Goal: Information Seeking & Learning: Learn about a topic

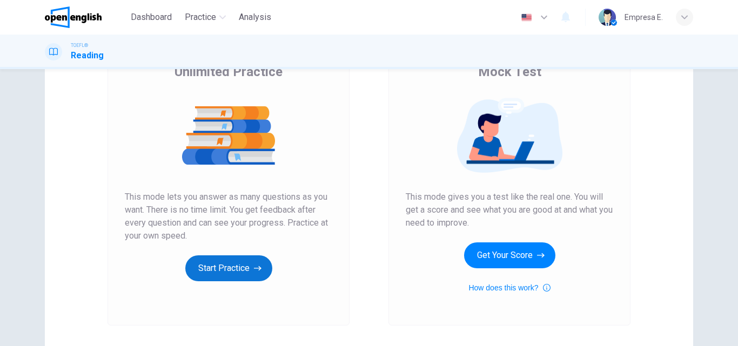
scroll to position [162, 0]
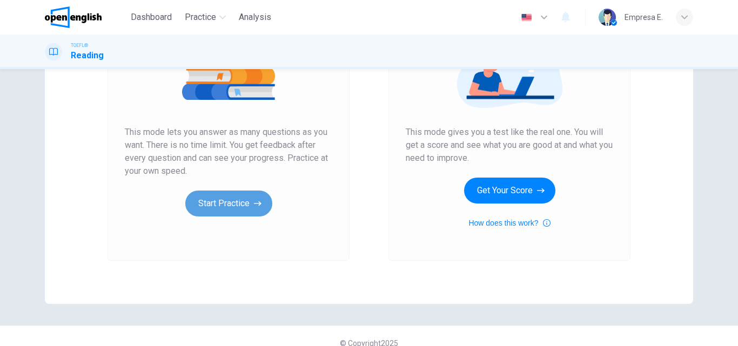
click at [245, 198] on button "Start Practice" at bounding box center [228, 204] width 87 height 26
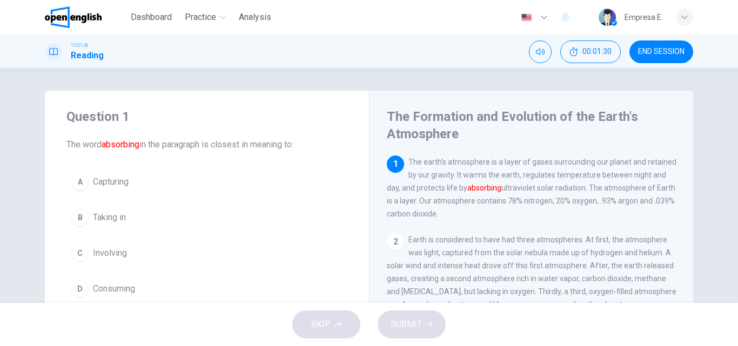
click at [104, 182] on span "Capturing" at bounding box center [111, 182] width 36 height 13
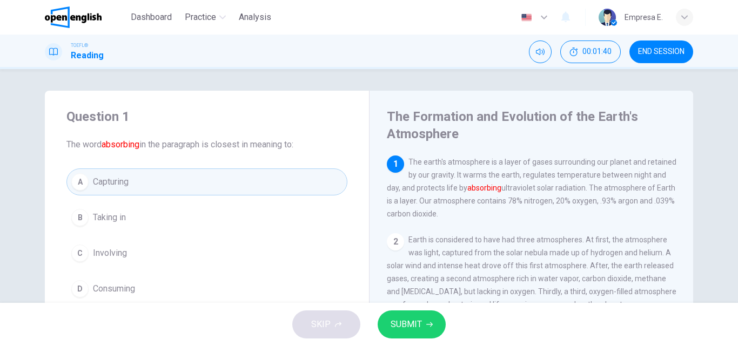
click at [400, 322] on span "SUBMIT" at bounding box center [406, 324] width 31 height 15
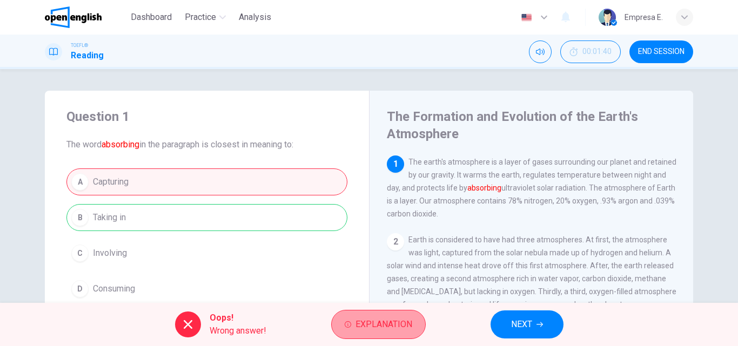
click at [383, 325] on span "Explanation" at bounding box center [384, 324] width 57 height 15
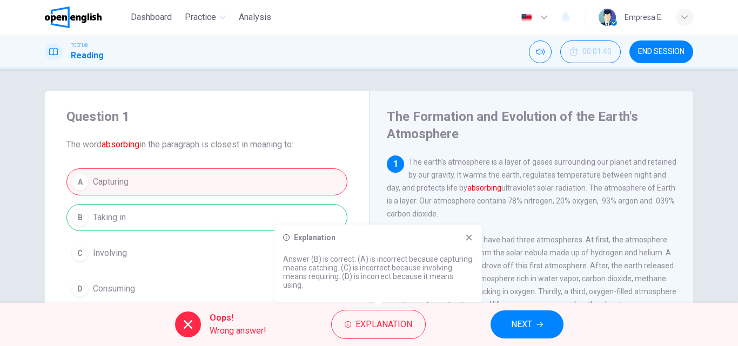
drag, startPoint x: 466, startPoint y: 237, endPoint x: 491, endPoint y: 287, distance: 56.3
click at [466, 238] on icon at bounding box center [469, 238] width 9 height 9
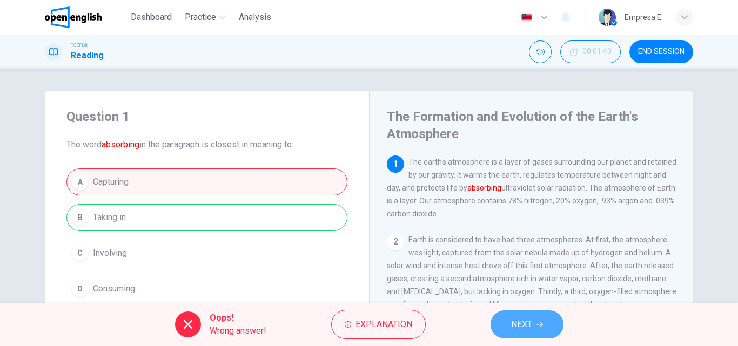
drag, startPoint x: 510, startPoint y: 318, endPoint x: 473, endPoint y: 332, distance: 40.1
click at [510, 318] on button "NEXT" at bounding box center [527, 325] width 73 height 28
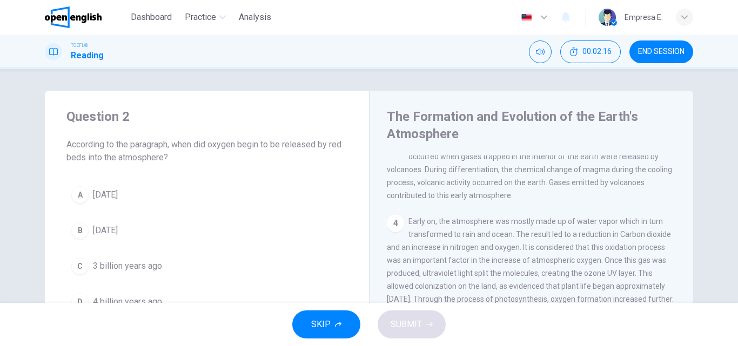
scroll to position [349, 0]
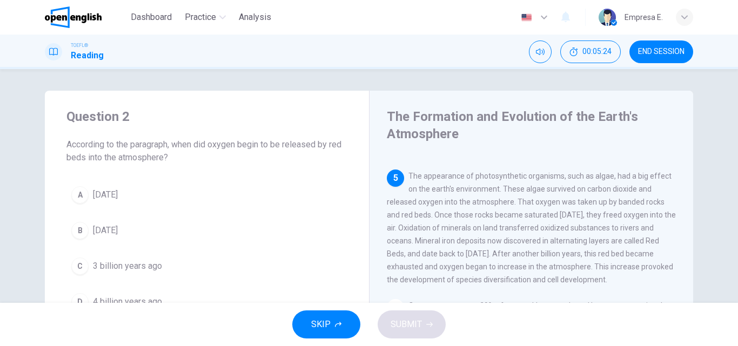
click at [118, 195] on span "[DATE]" at bounding box center [105, 195] width 25 height 13
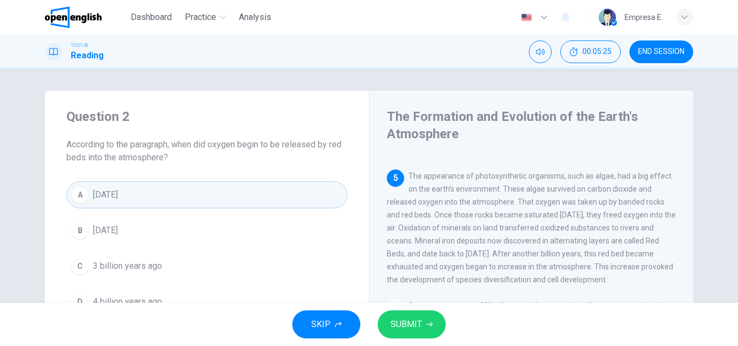
click at [435, 318] on button "SUBMIT" at bounding box center [412, 325] width 68 height 28
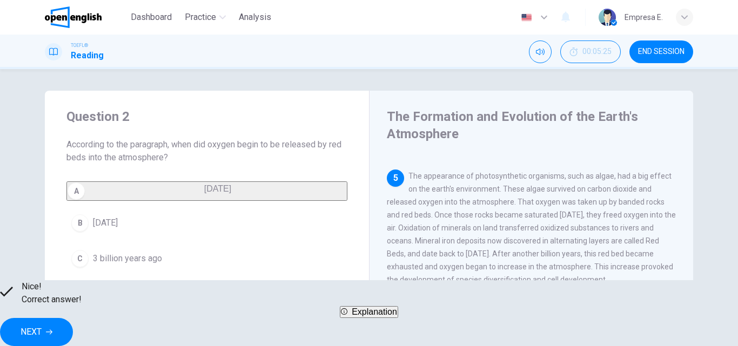
click at [42, 325] on span "NEXT" at bounding box center [31, 332] width 21 height 15
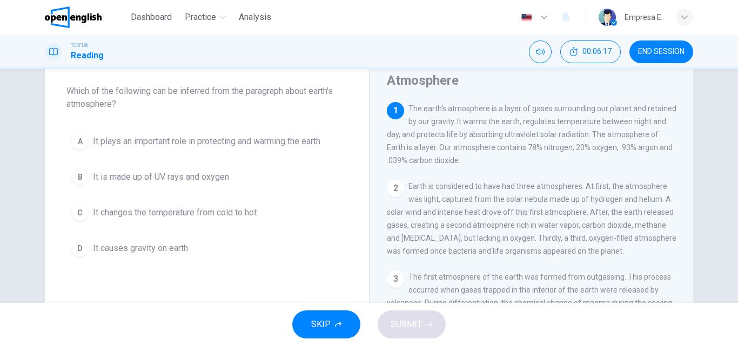
scroll to position [54, 0]
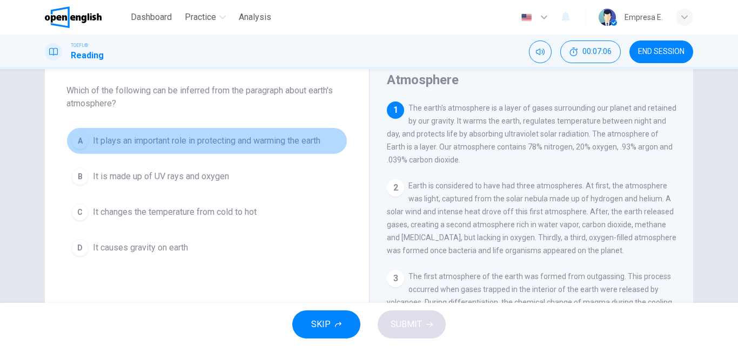
drag, startPoint x: 250, startPoint y: 135, endPoint x: 298, endPoint y: 172, distance: 60.4
click at [251, 135] on span "It plays an important role in protecting and warming the earth" at bounding box center [207, 141] width 228 height 13
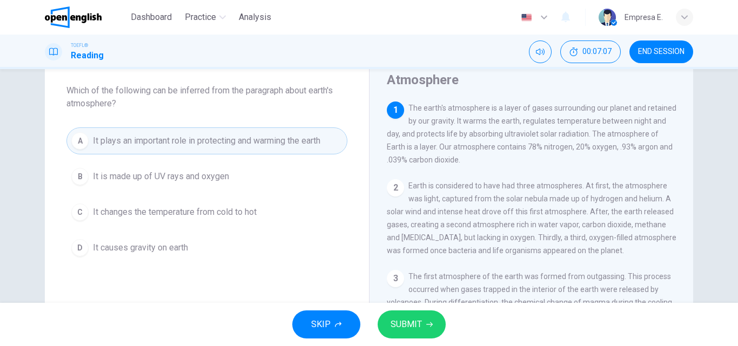
click at [418, 328] on span "SUBMIT" at bounding box center [406, 324] width 31 height 15
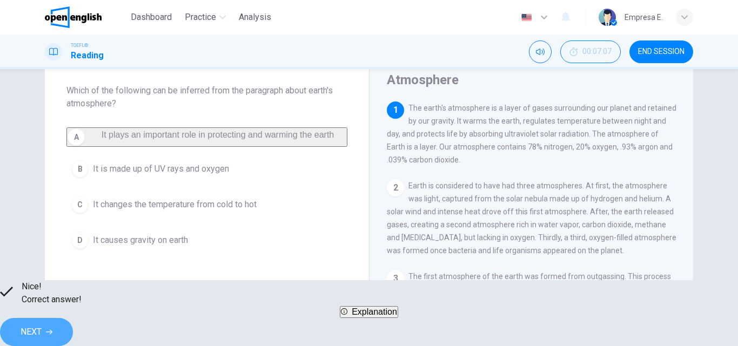
click at [73, 320] on button "NEXT" at bounding box center [36, 332] width 73 height 28
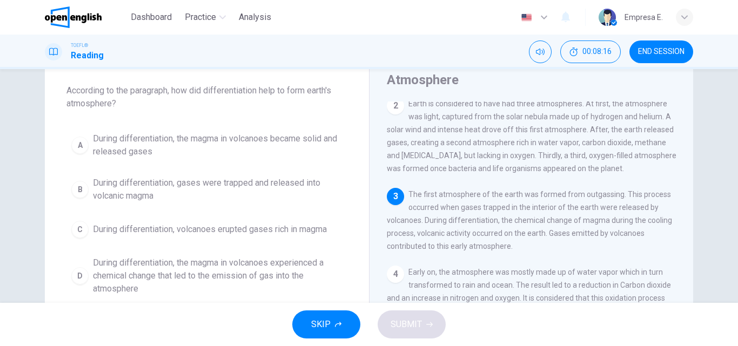
scroll to position [94, 0]
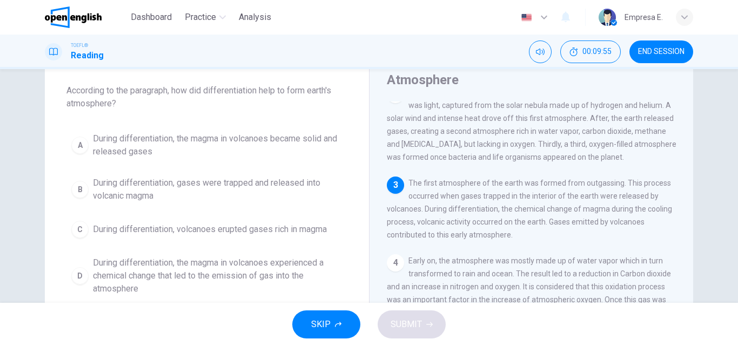
click at [284, 264] on span "During differentiation, the magma in volcanoes experienced a chemical change th…" at bounding box center [218, 276] width 250 height 39
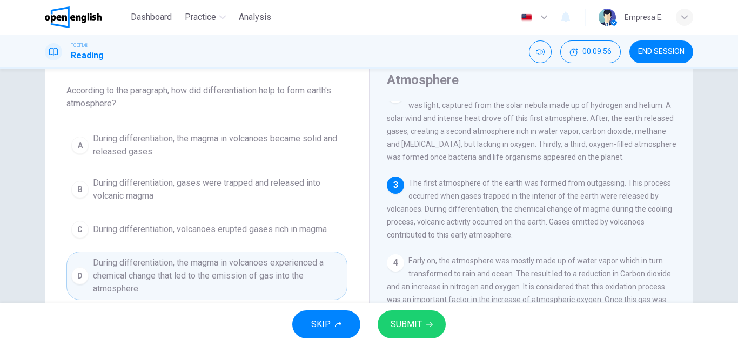
click at [419, 321] on span "SUBMIT" at bounding box center [406, 324] width 31 height 15
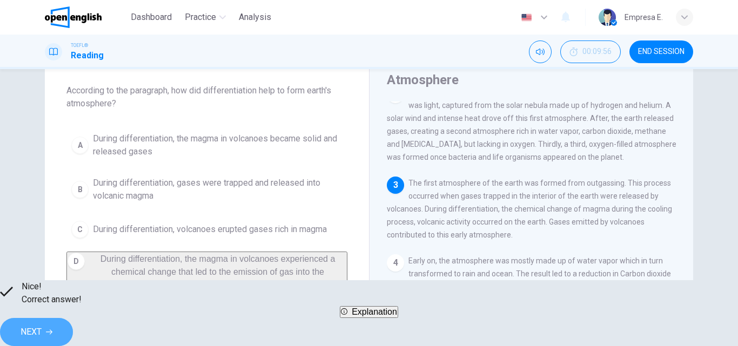
click at [73, 318] on button "NEXT" at bounding box center [36, 332] width 73 height 28
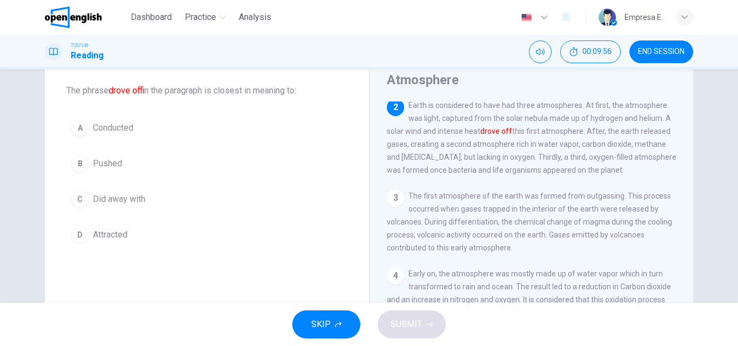
scroll to position [0, 0]
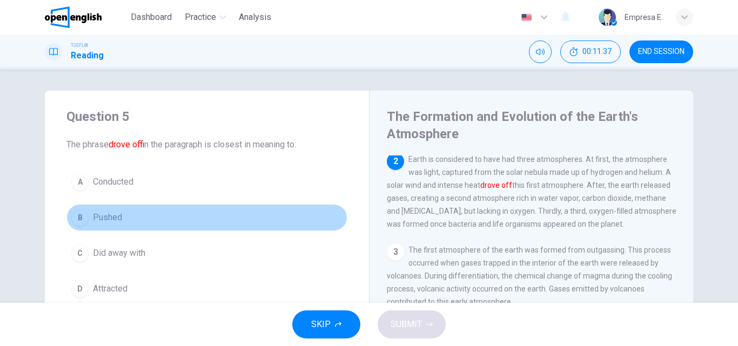
click at [112, 220] on span "Pushed" at bounding box center [107, 217] width 29 height 13
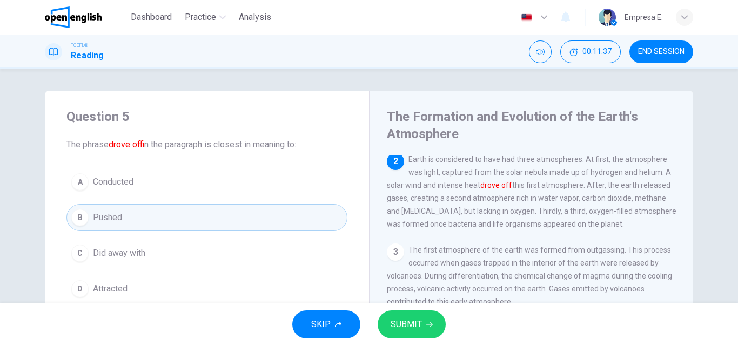
click at [422, 322] on button "SUBMIT" at bounding box center [412, 325] width 68 height 28
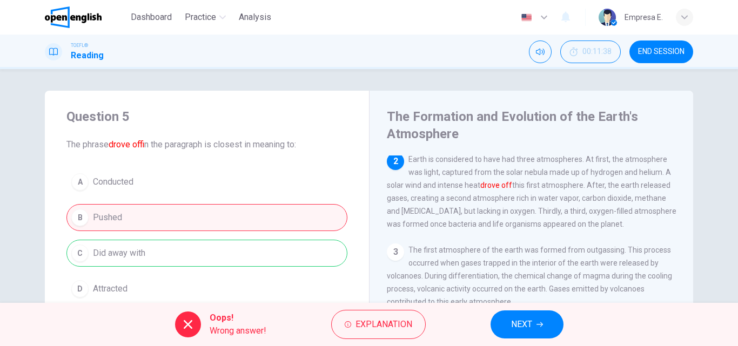
drag, startPoint x: 527, startPoint y: 328, endPoint x: 391, endPoint y: 237, distance: 163.6
click at [527, 328] on span "NEXT" at bounding box center [521, 324] width 21 height 15
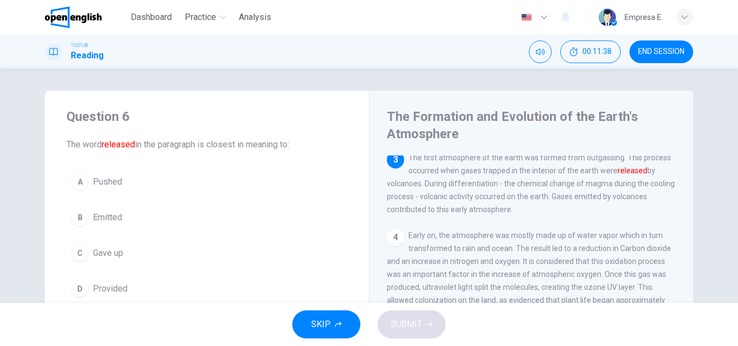
scroll to position [175, 0]
click at [106, 218] on span "Emitted" at bounding box center [107, 217] width 29 height 13
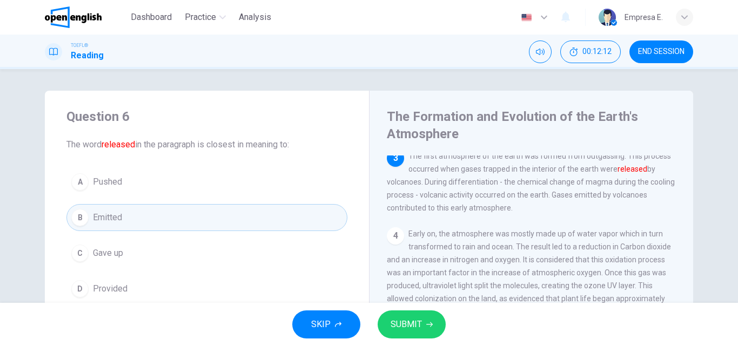
click at [417, 329] on span "SUBMIT" at bounding box center [406, 324] width 31 height 15
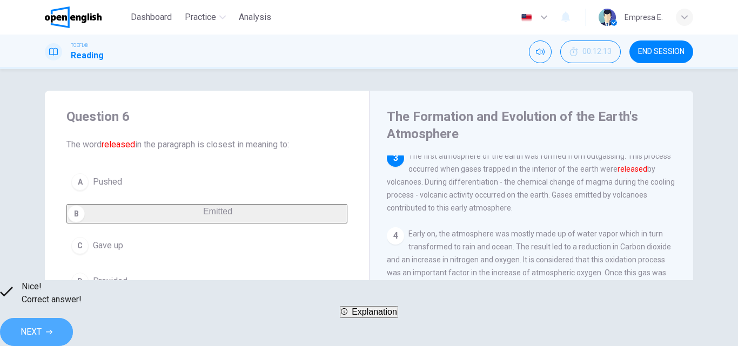
click at [73, 318] on button "NEXT" at bounding box center [36, 332] width 73 height 28
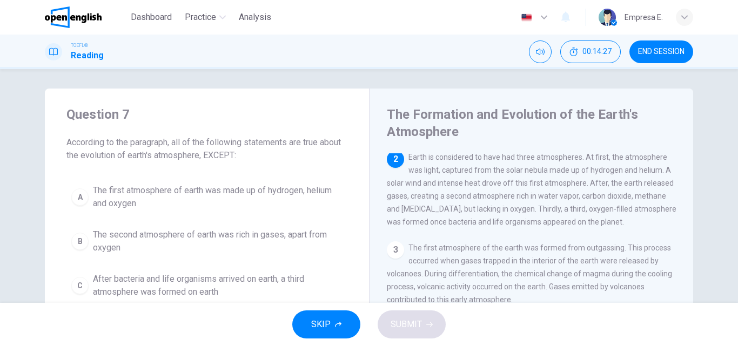
scroll to position [0, 0]
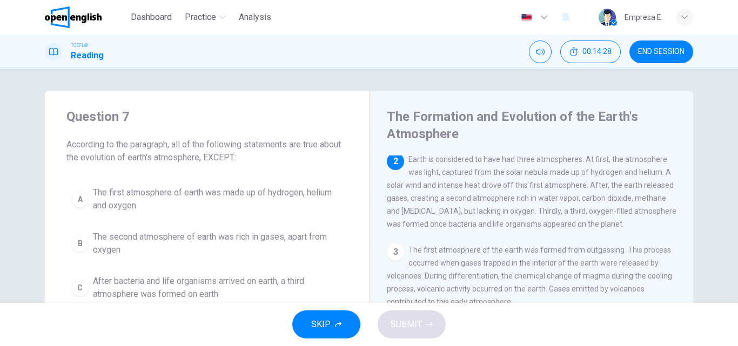
click at [281, 196] on span "The first atmosphere of earth was made up of hydrogen, helium and oxygen" at bounding box center [218, 199] width 250 height 26
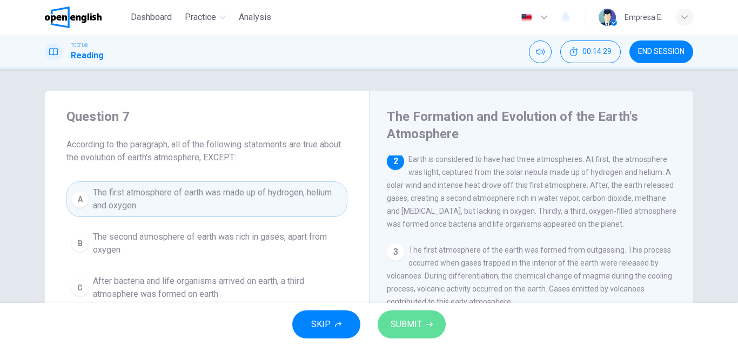
click at [423, 326] on button "SUBMIT" at bounding box center [412, 325] width 68 height 28
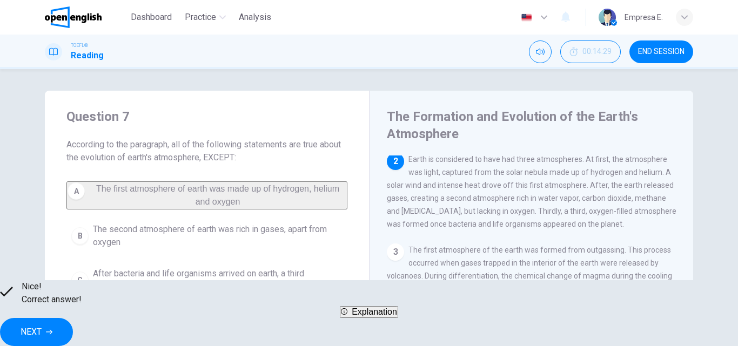
click at [73, 326] on button "NEXT" at bounding box center [36, 332] width 73 height 28
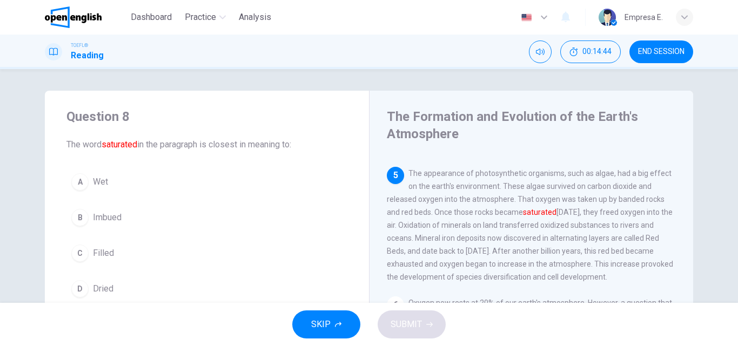
scroll to position [334, 0]
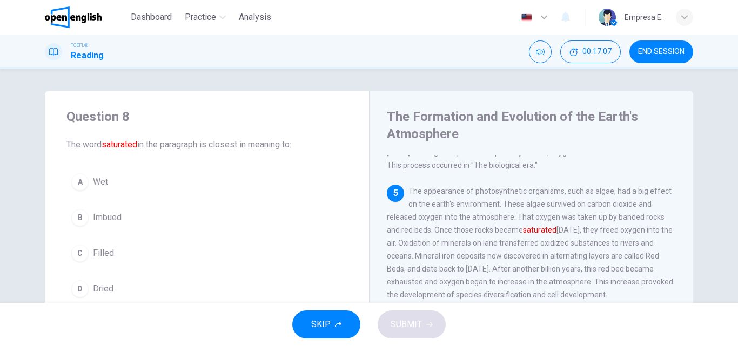
drag, startPoint x: 118, startPoint y: 215, endPoint x: 325, endPoint y: 190, distance: 209.1
click at [121, 217] on button "B Imbued" at bounding box center [206, 217] width 281 height 27
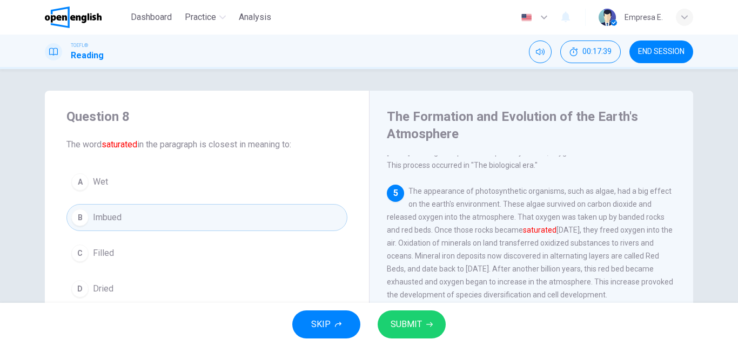
click at [145, 243] on button "C Filled" at bounding box center [206, 253] width 281 height 27
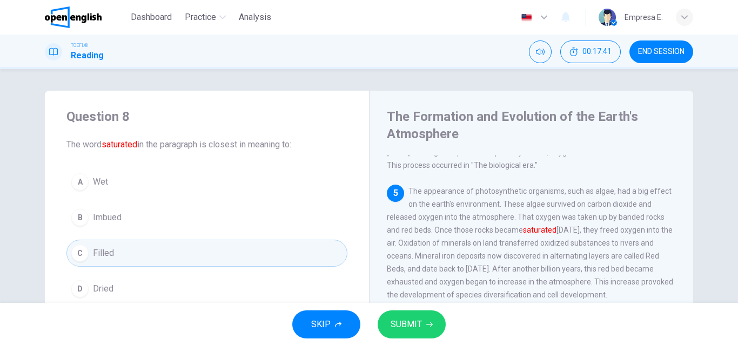
click at [397, 305] on div "SKIP SUBMIT" at bounding box center [369, 324] width 738 height 43
drag, startPoint x: 398, startPoint y: 311, endPoint x: 432, endPoint y: 332, distance: 39.3
click at [398, 312] on button "SUBMIT" at bounding box center [412, 325] width 68 height 28
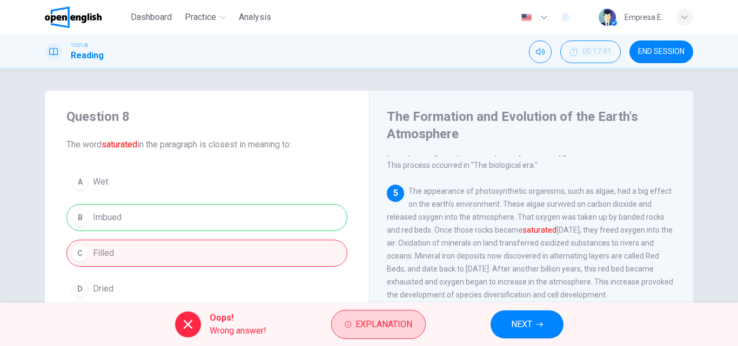
click at [379, 322] on span "Explanation" at bounding box center [384, 324] width 57 height 15
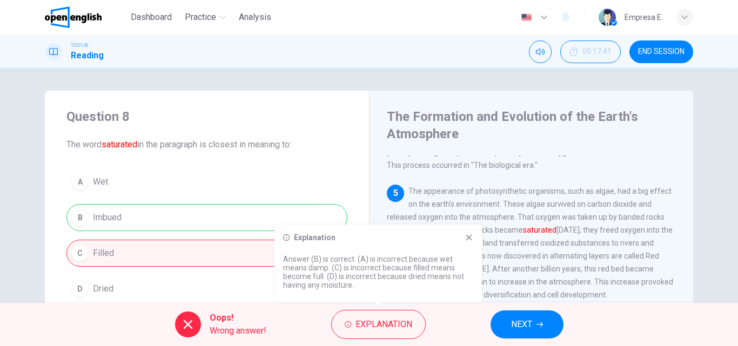
click at [472, 239] on icon at bounding box center [469, 238] width 9 height 9
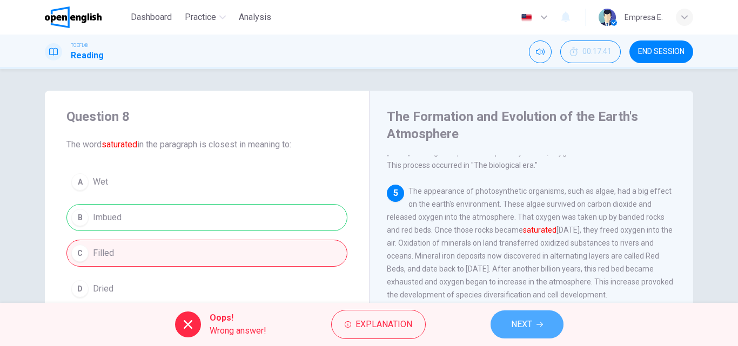
click at [518, 336] on button "NEXT" at bounding box center [527, 325] width 73 height 28
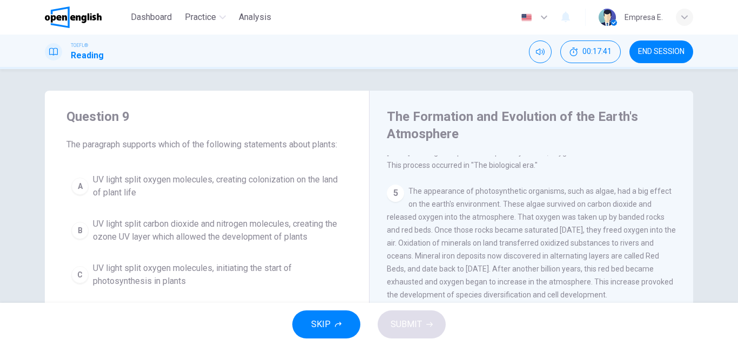
scroll to position [255, 0]
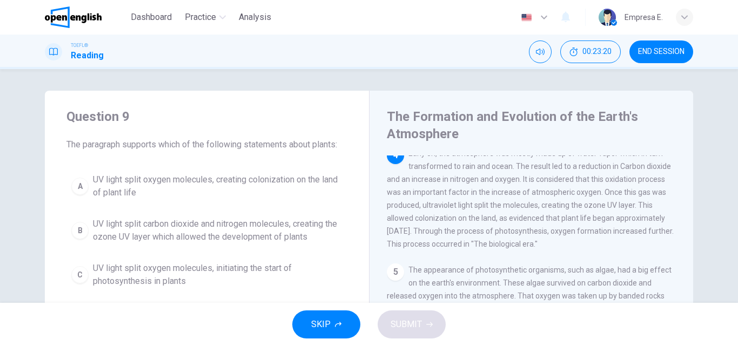
click at [136, 191] on span "UV light split oxygen molecules, creating colonization on the land of plant life" at bounding box center [218, 187] width 250 height 26
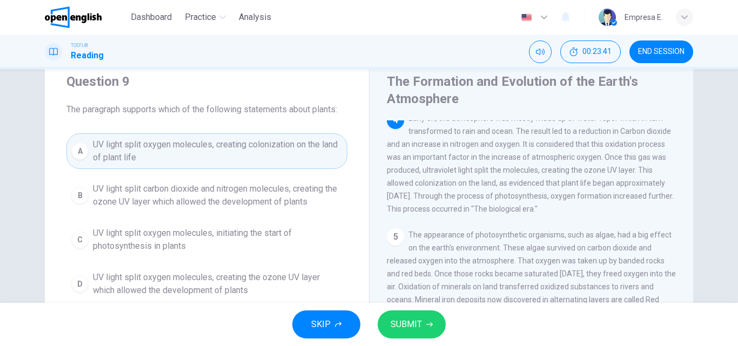
scroll to position [54, 0]
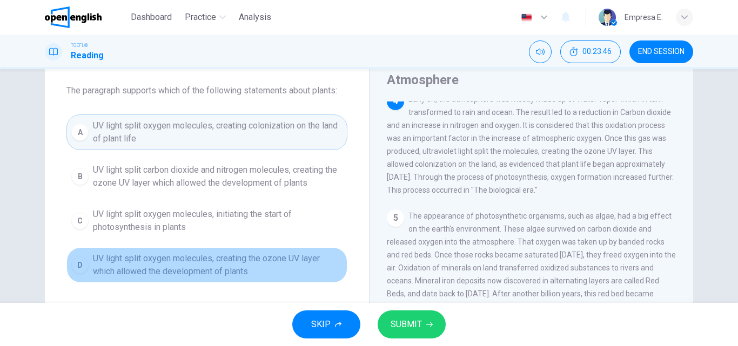
click at [236, 278] on span "UV light split oxygen molecules, creating the ozone UV layer which allowed the …" at bounding box center [218, 265] width 250 height 26
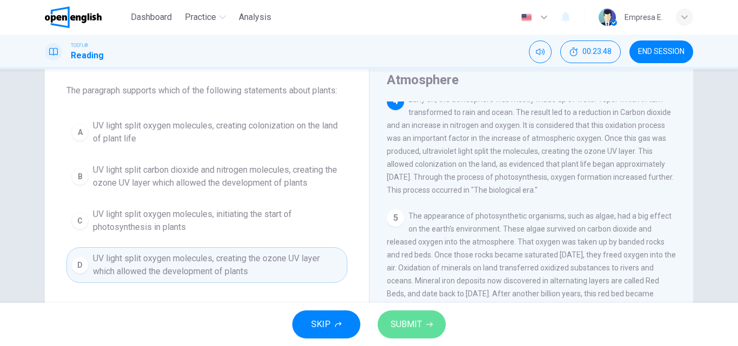
click at [412, 331] on span "SUBMIT" at bounding box center [406, 324] width 31 height 15
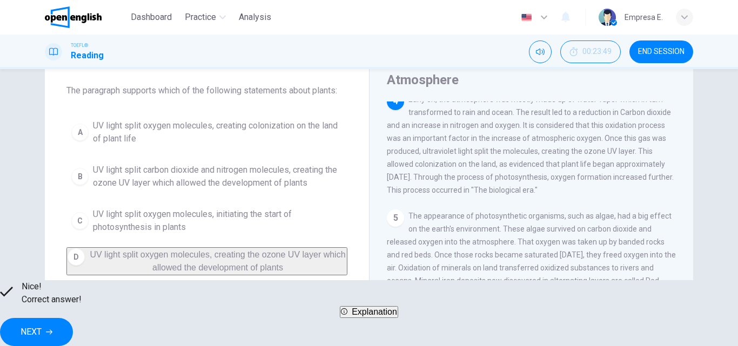
click at [73, 324] on button "NEXT" at bounding box center [36, 332] width 73 height 28
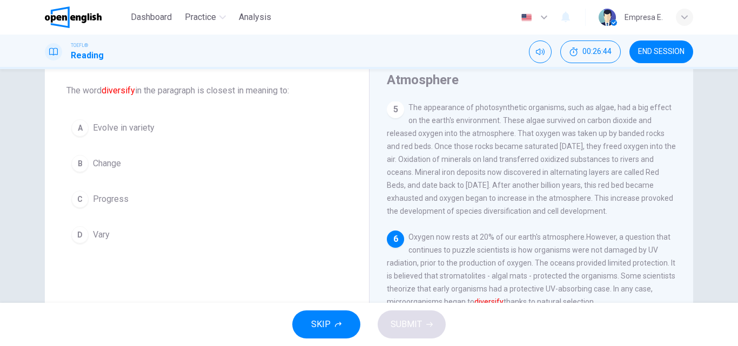
click at [108, 156] on button "B Change" at bounding box center [206, 163] width 281 height 27
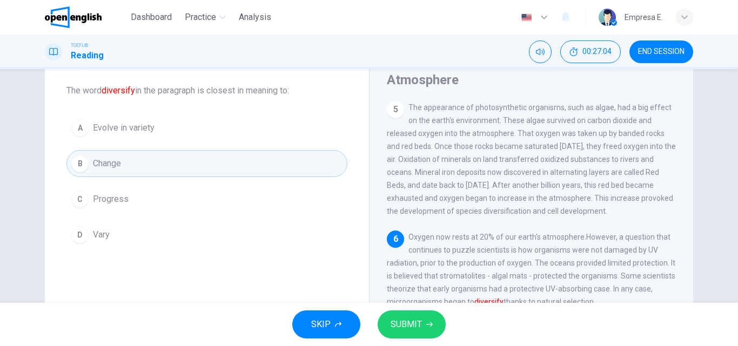
click at [85, 234] on div "D" at bounding box center [79, 234] width 17 height 17
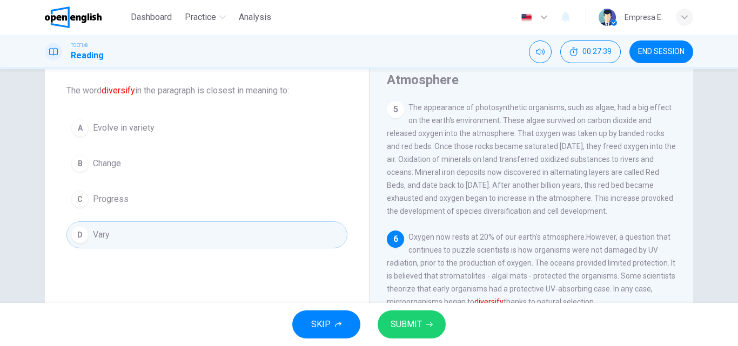
click at [76, 161] on div "B" at bounding box center [79, 163] width 17 height 17
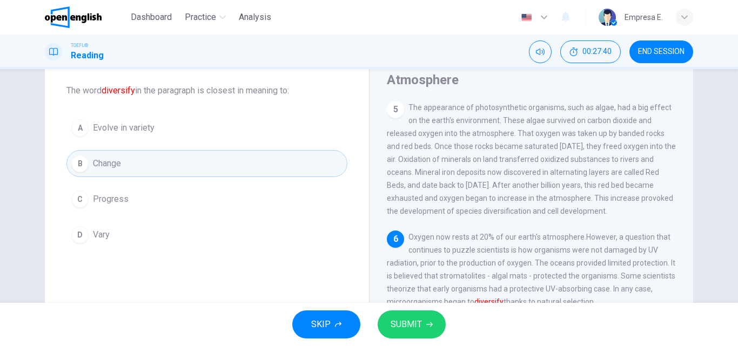
click at [409, 330] on span "SUBMIT" at bounding box center [406, 324] width 31 height 15
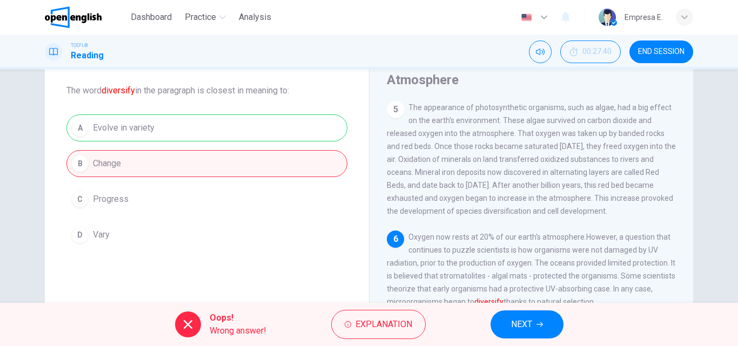
click at [524, 325] on span "NEXT" at bounding box center [521, 324] width 21 height 15
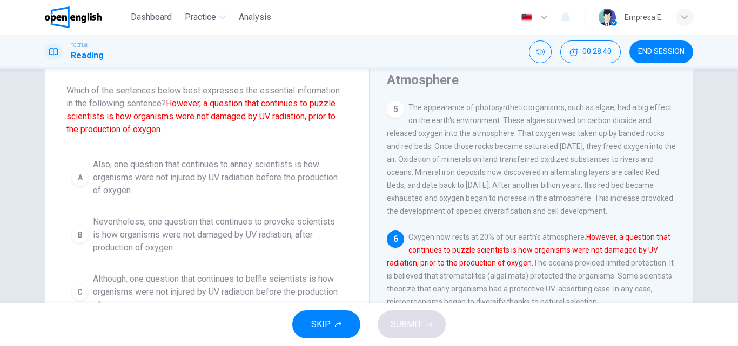
scroll to position [108, 0]
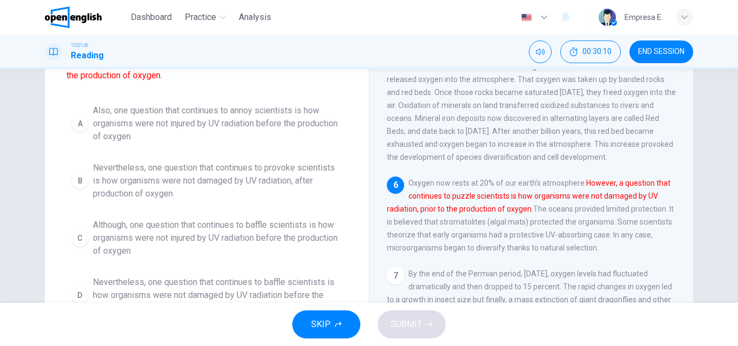
click at [247, 109] on span "Also, one question that continues to annoy scientists is how organisms were not…" at bounding box center [218, 123] width 250 height 39
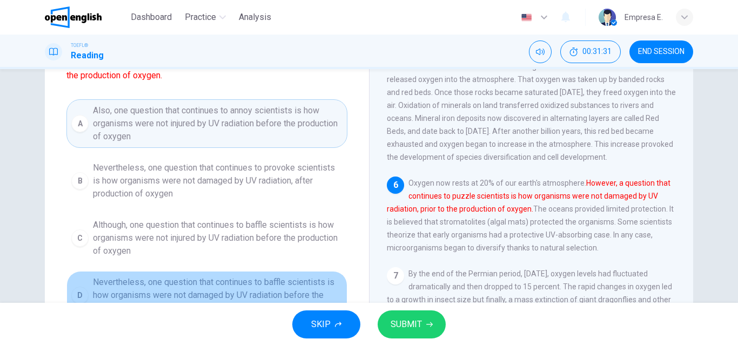
click at [158, 285] on span "Nevertheless, one question that continues to baffle scientists is how organisms…" at bounding box center [218, 295] width 250 height 39
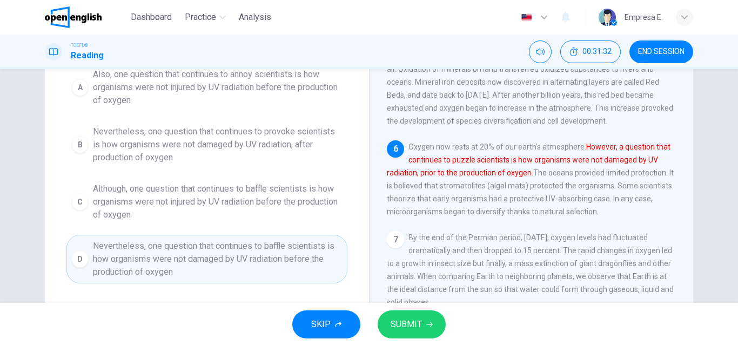
scroll to position [162, 0]
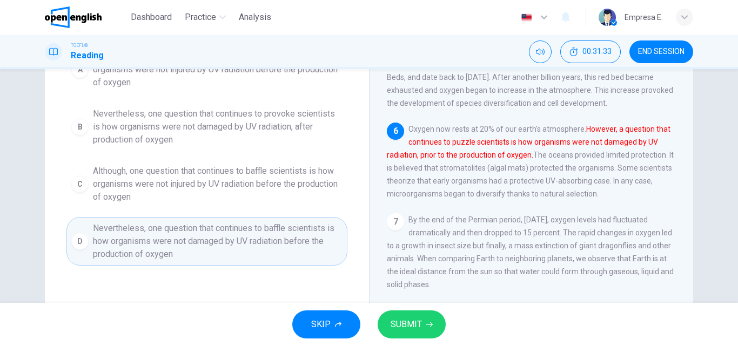
click at [452, 345] on div "SKIP SUBMIT" at bounding box center [369, 324] width 738 height 43
click at [437, 332] on button "SUBMIT" at bounding box center [412, 325] width 68 height 28
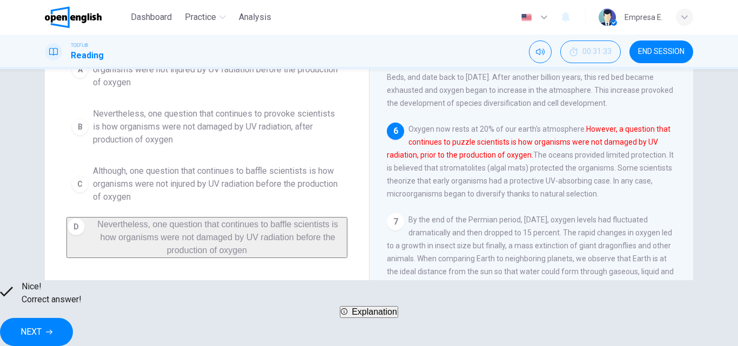
click at [73, 318] on button "NEXT" at bounding box center [36, 332] width 73 height 28
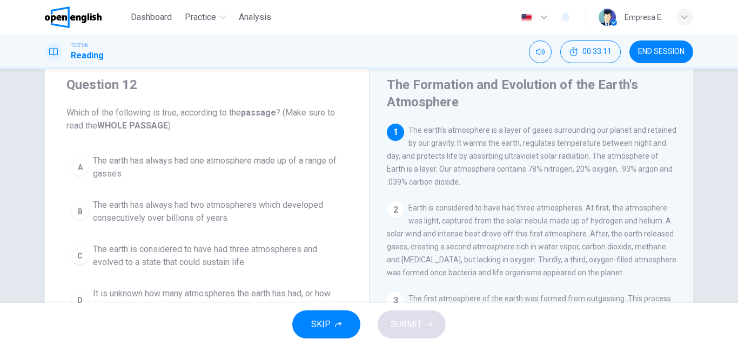
scroll to position [0, 0]
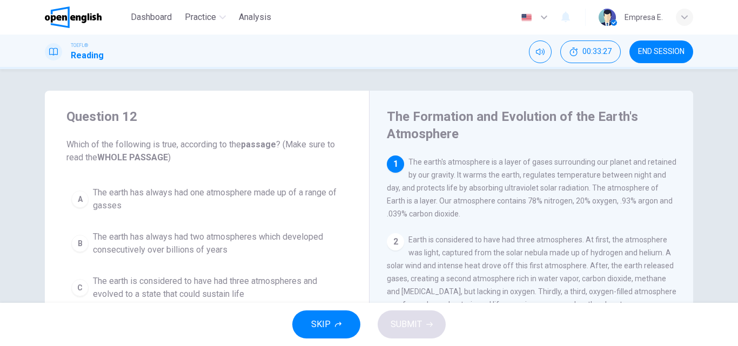
click at [212, 199] on span "The earth has always had one atmosphere made up of a range of gasses" at bounding box center [218, 199] width 250 height 26
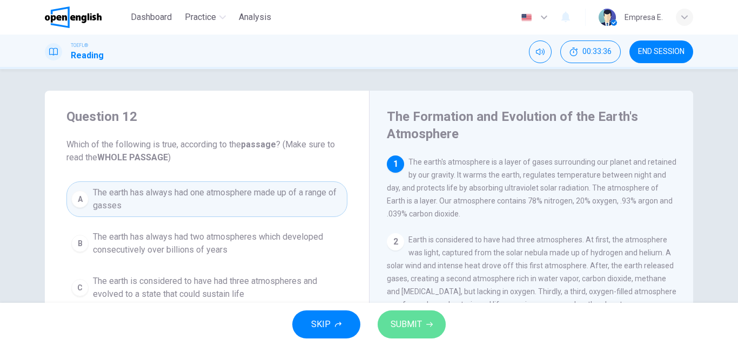
click at [432, 325] on icon "button" at bounding box center [429, 325] width 6 height 5
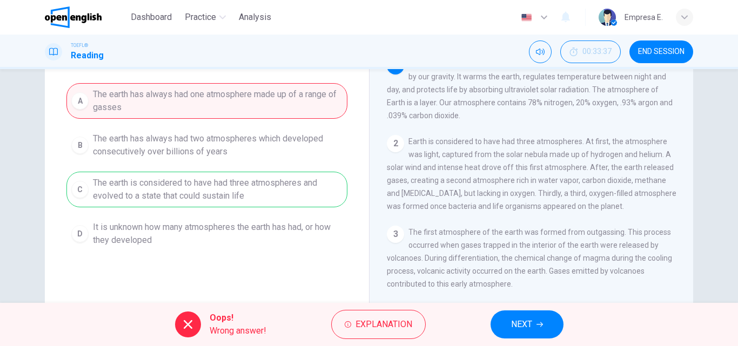
scroll to position [108, 0]
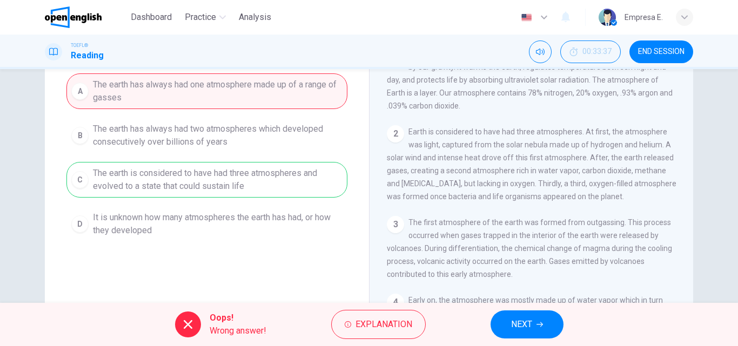
click at [513, 323] on span "NEXT" at bounding box center [521, 324] width 21 height 15
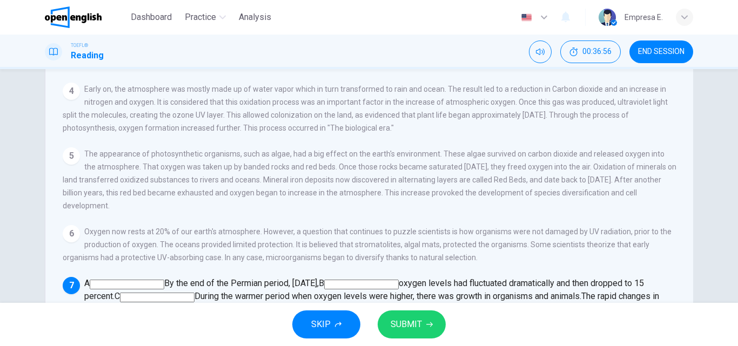
click at [536, 306] on input at bounding box center [499, 311] width 75 height 10
click at [195, 293] on input at bounding box center [157, 298] width 75 height 10
click at [423, 322] on button "SUBMIT" at bounding box center [412, 325] width 68 height 28
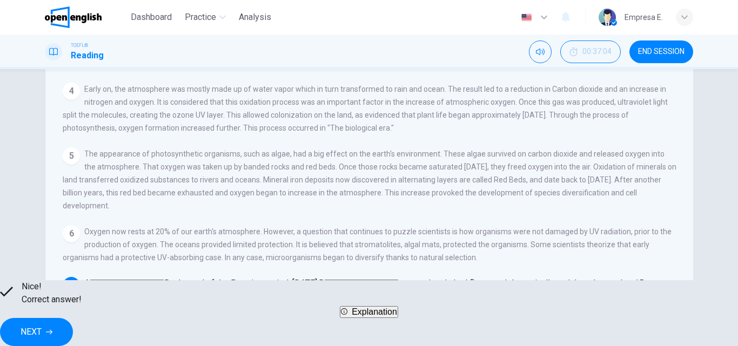
click at [73, 333] on button "NEXT" at bounding box center [36, 332] width 73 height 28
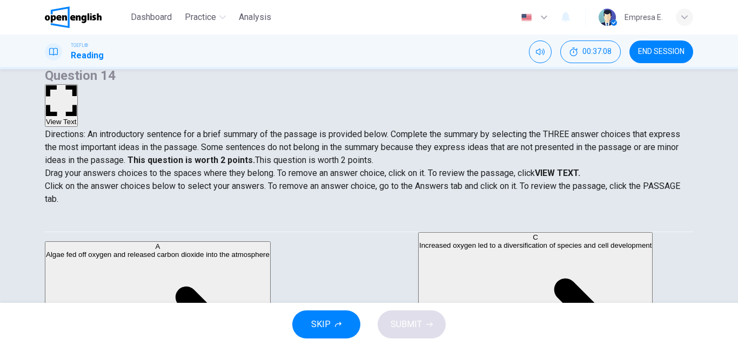
scroll to position [108, 0]
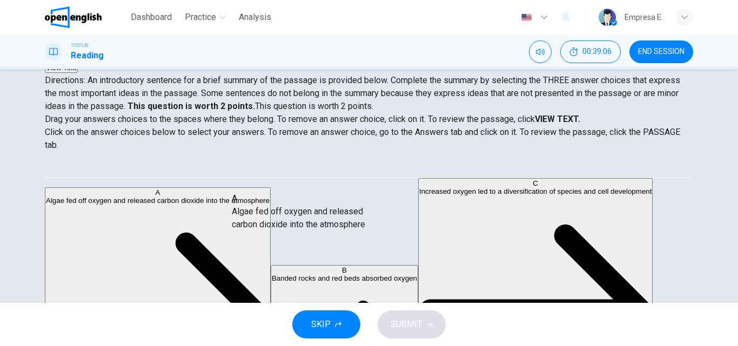
drag, startPoint x: 159, startPoint y: 205, endPoint x: 332, endPoint y: 228, distance: 174.0
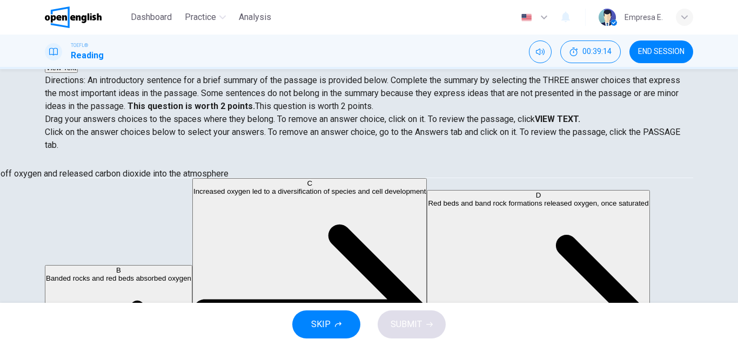
drag, startPoint x: 361, startPoint y: 201, endPoint x: 108, endPoint y: 184, distance: 254.1
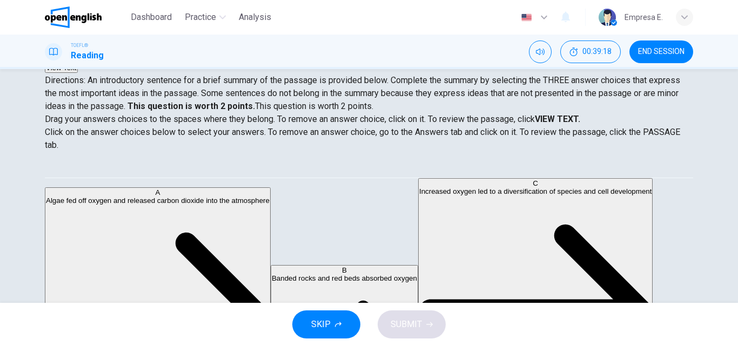
scroll to position [54, 0]
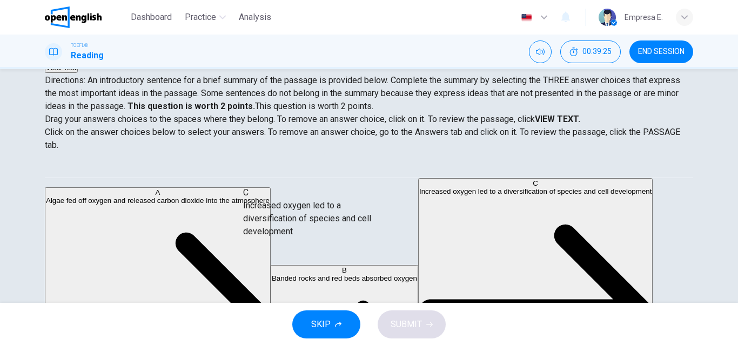
drag, startPoint x: 153, startPoint y: 266, endPoint x: 337, endPoint y: 220, distance: 190.0
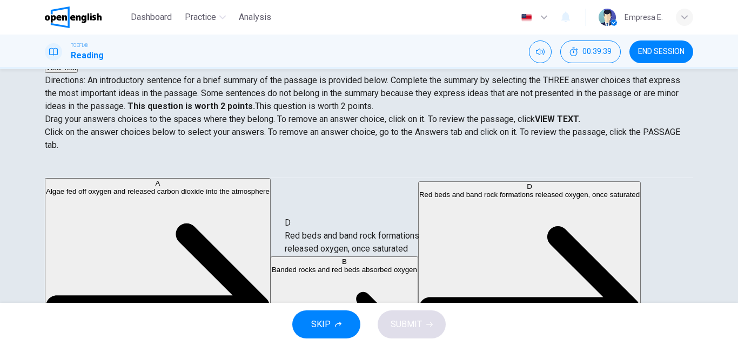
drag, startPoint x: 156, startPoint y: 265, endPoint x: 380, endPoint y: 240, distance: 225.7
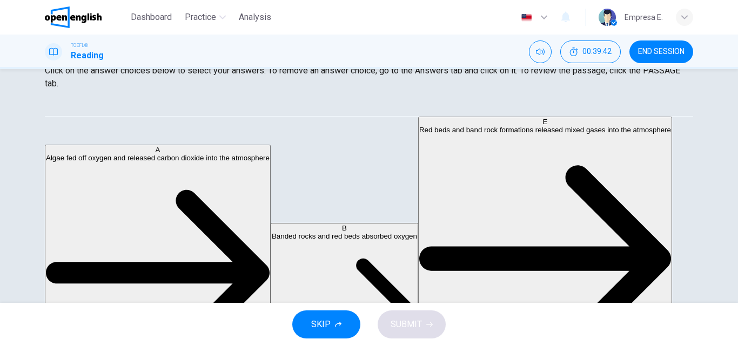
scroll to position [185, 0]
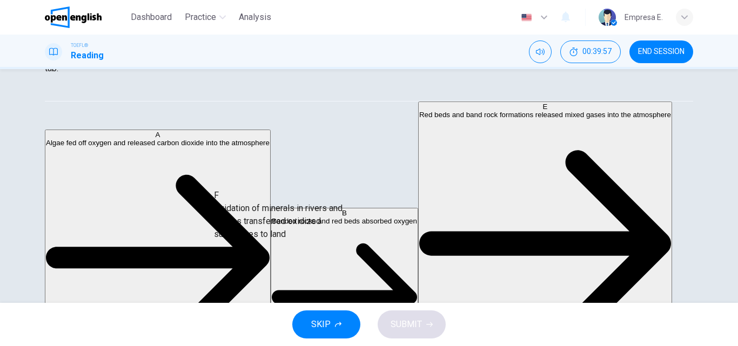
drag, startPoint x: 137, startPoint y: 243, endPoint x: 348, endPoint y: 211, distance: 213.1
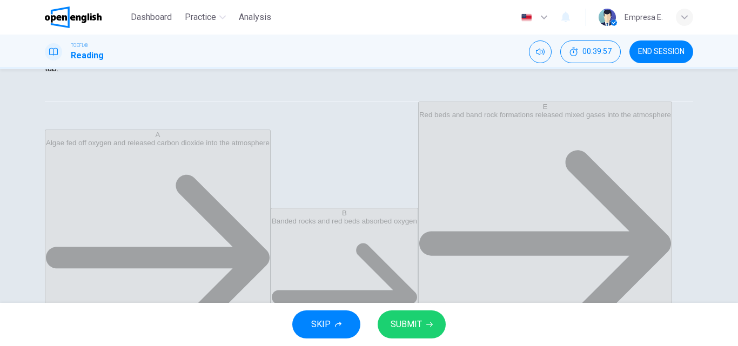
scroll to position [6, 0]
click at [406, 321] on span "SUBMIT" at bounding box center [406, 324] width 31 height 15
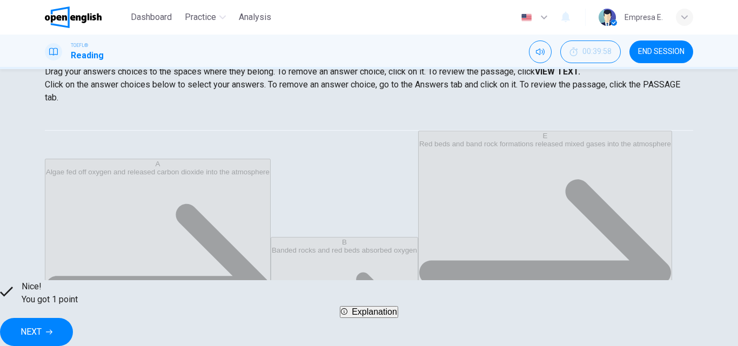
scroll to position [131, 0]
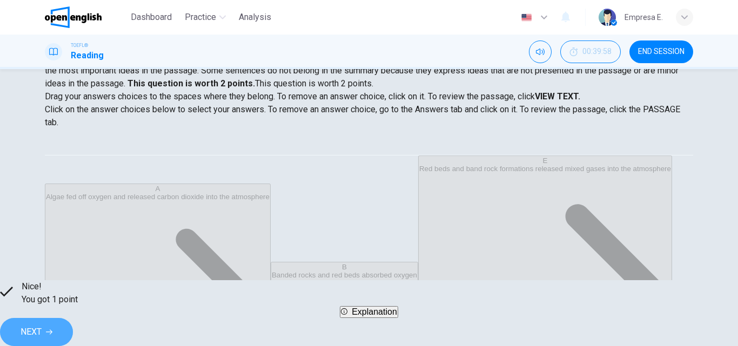
click at [73, 322] on button "NEXT" at bounding box center [36, 332] width 73 height 28
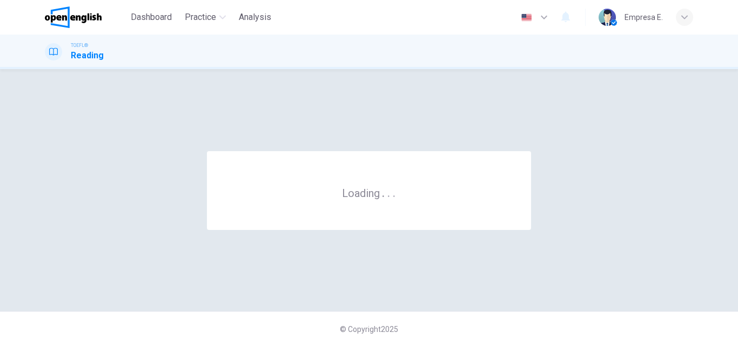
scroll to position [0, 0]
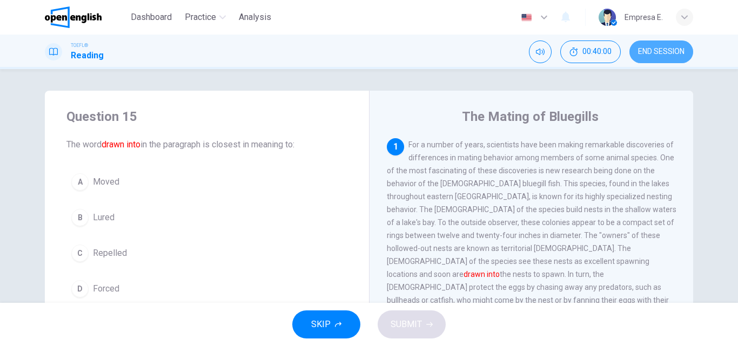
click at [654, 49] on span "END SESSION" at bounding box center [661, 52] width 46 height 9
